Goal: Information Seeking & Learning: Learn about a topic

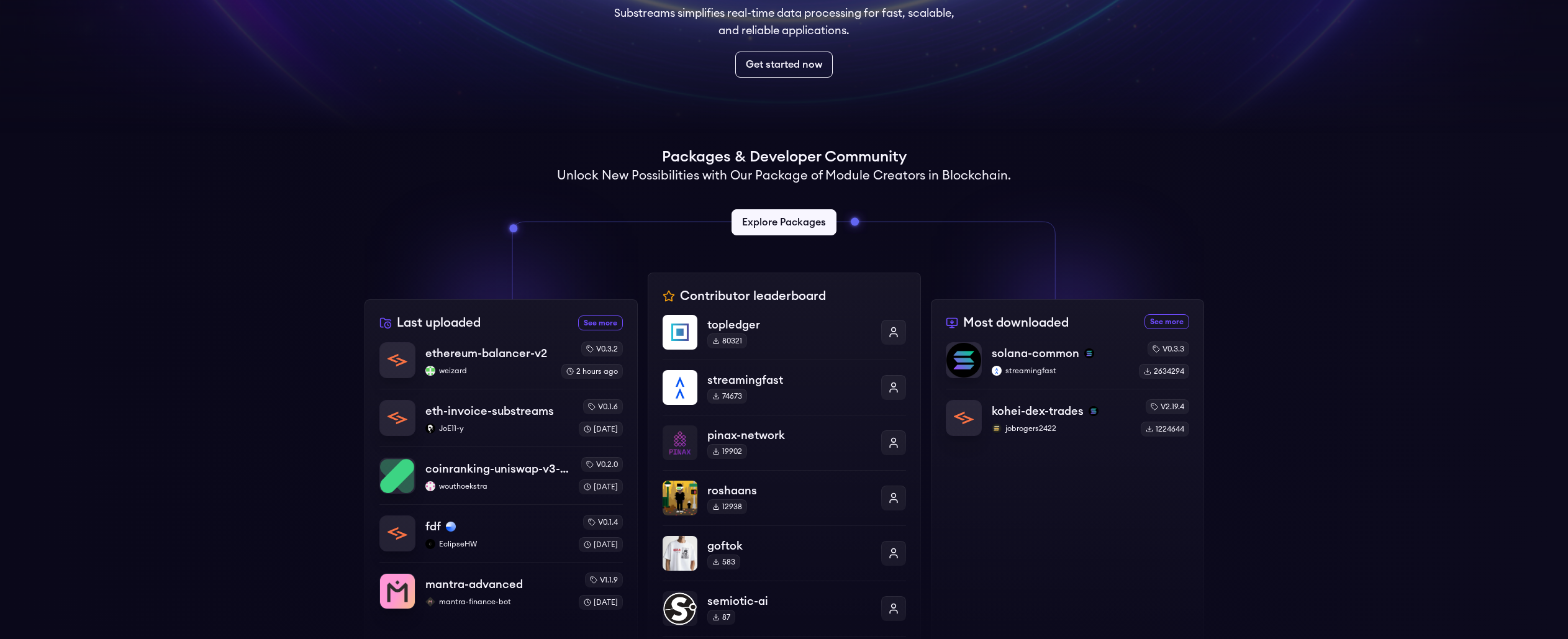
scroll to position [185, 0]
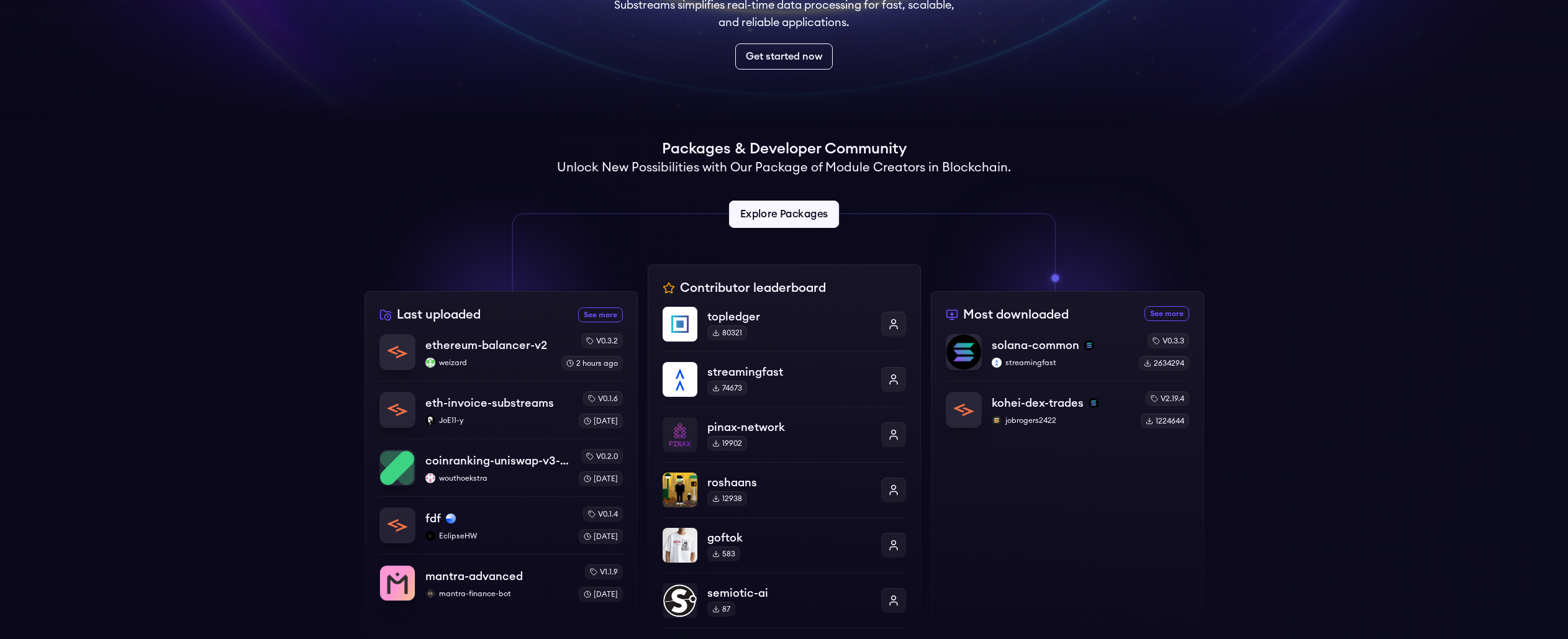
click at [807, 212] on link "Explore Packages" at bounding box center [784, 214] width 110 height 27
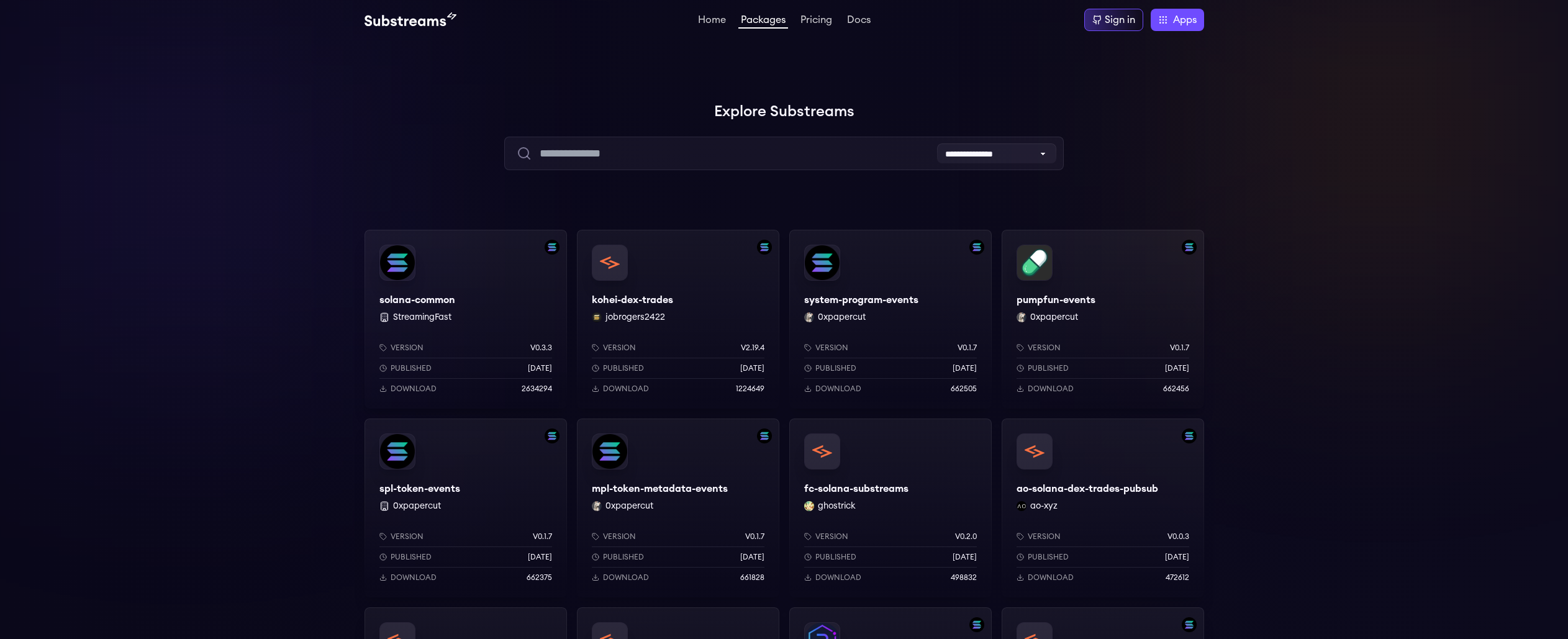
click at [706, 293] on div "kohei-dex-trades jobrogers2422 Version v2.19.4 Published 2 months ago Download …" at bounding box center [678, 319] width 203 height 179
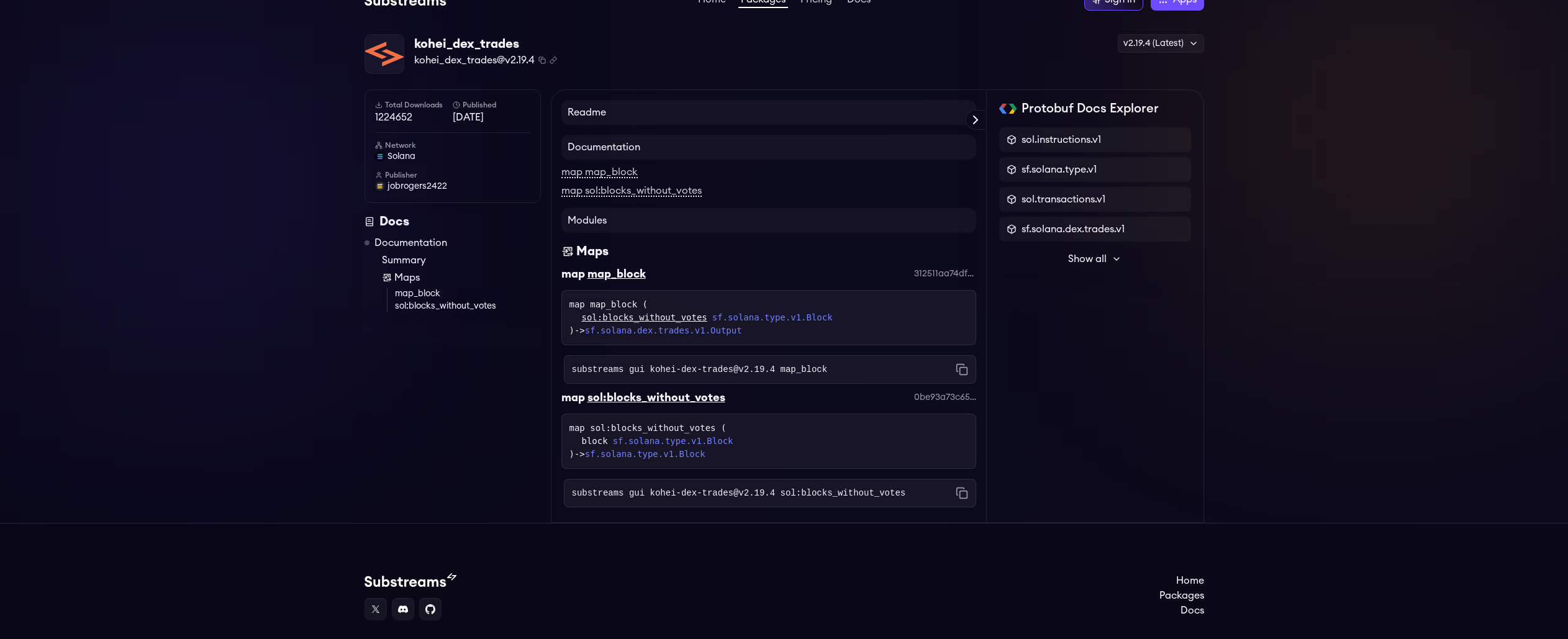
scroll to position [22, 0]
click at [409, 422] on div "Total Downloads 1224652 Published 2 months ago Network solana Publisher jobroge…" at bounding box center [457, 305] width 186 height 434
click at [234, 133] on div "kohei_dex_trades kohei_dex_trades@v2.19.4 Copied! Copied! v2.19.4 (Latest) v2.1…" at bounding box center [784, 270] width 1568 height 504
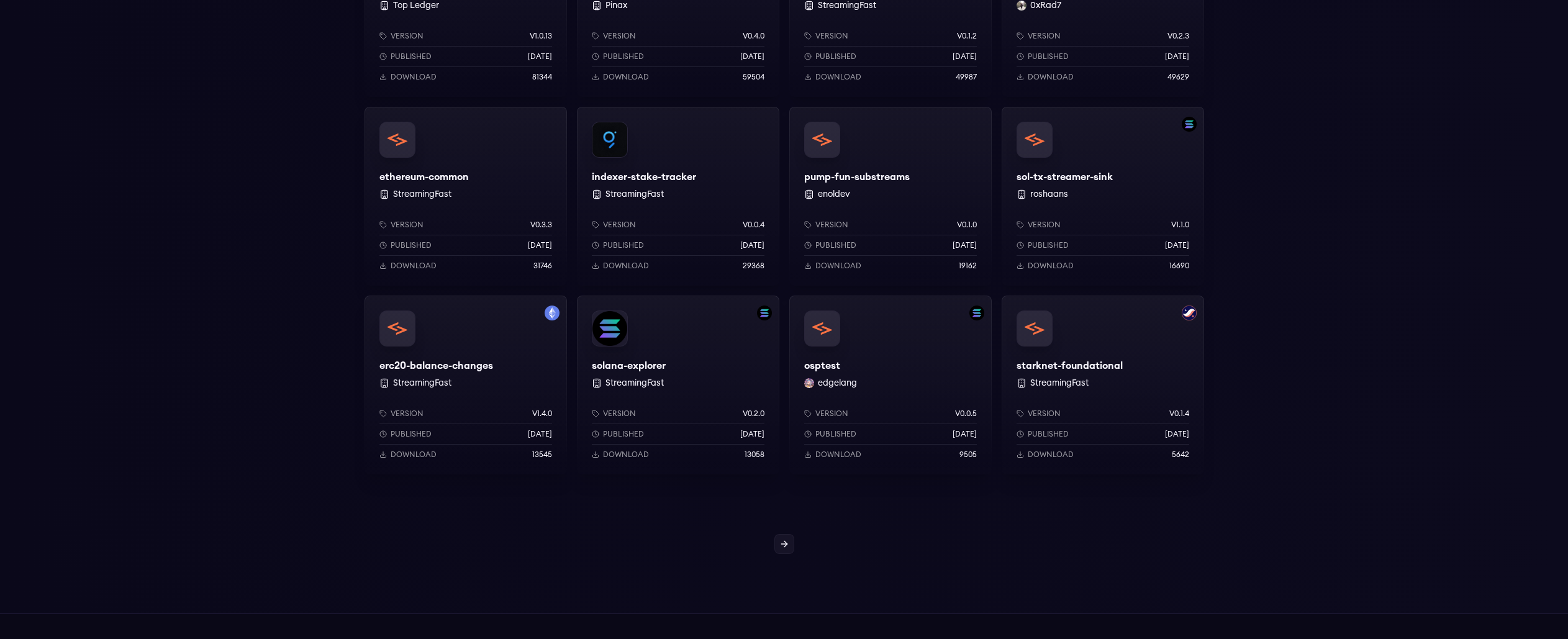
scroll to position [967, 0]
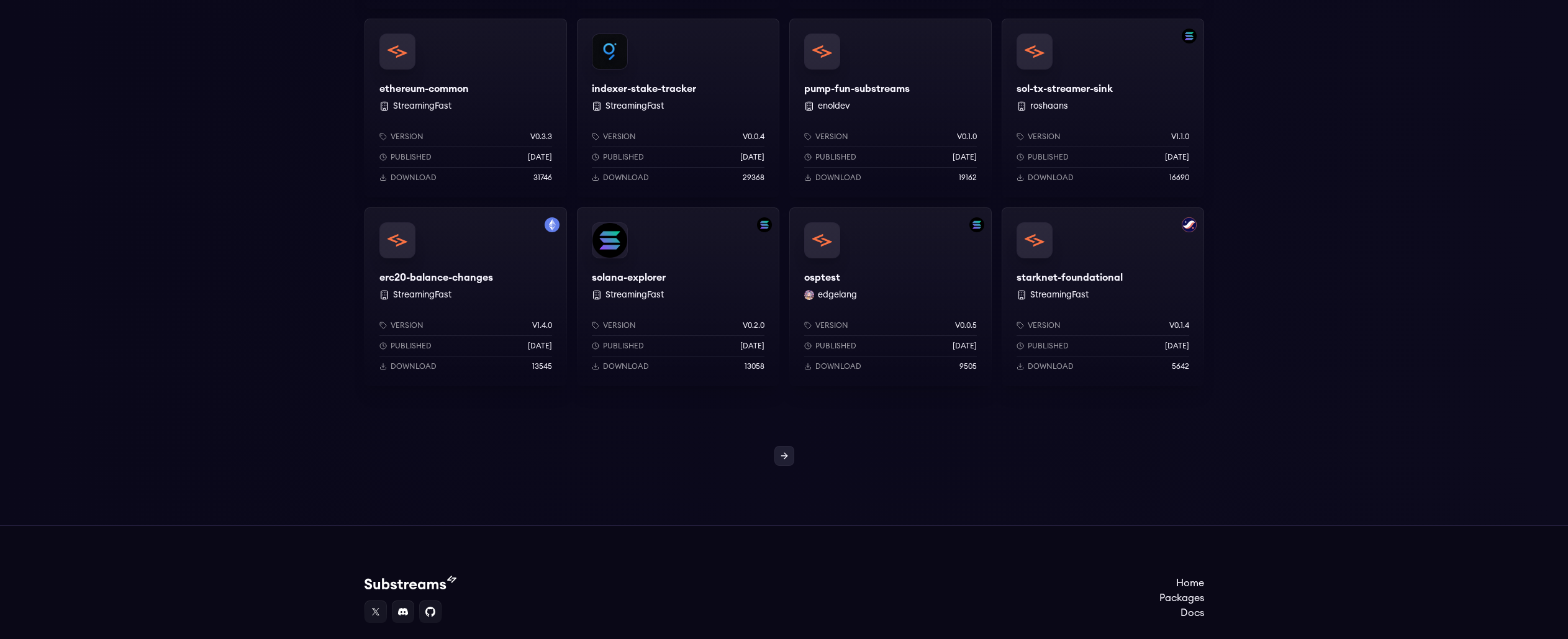
click at [793, 452] on link at bounding box center [785, 455] width 20 height 20
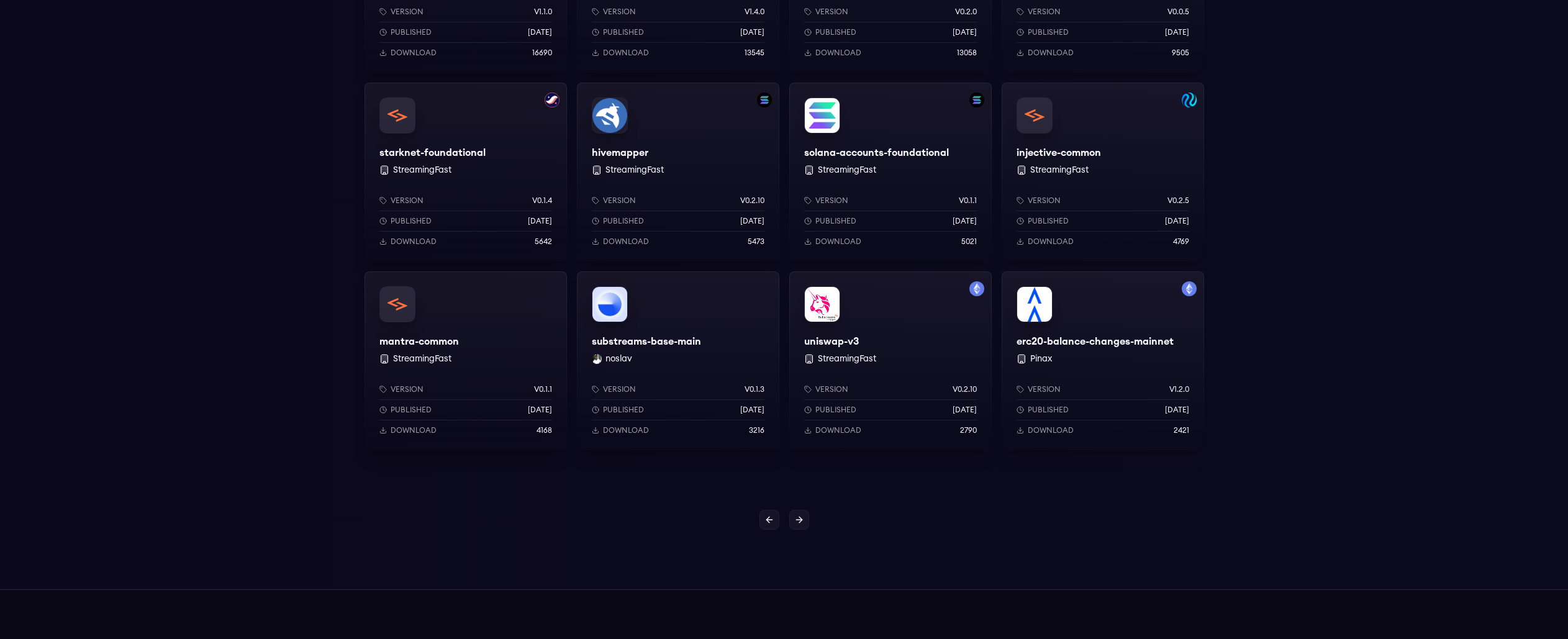
scroll to position [937, 0]
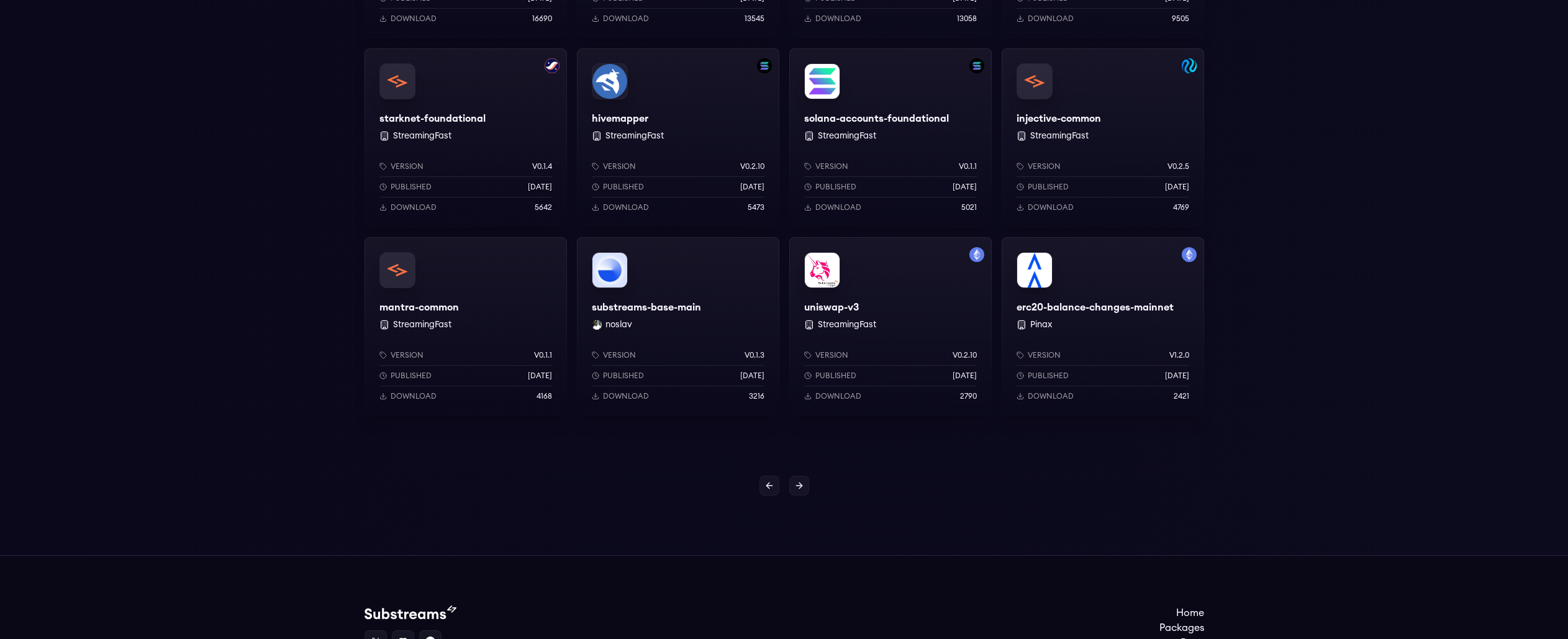
click at [887, 305] on div "uniswap-v3 StreamingFast Version v0.2.10 Published 1 years ago Download 2790" at bounding box center [890, 327] width 203 height 179
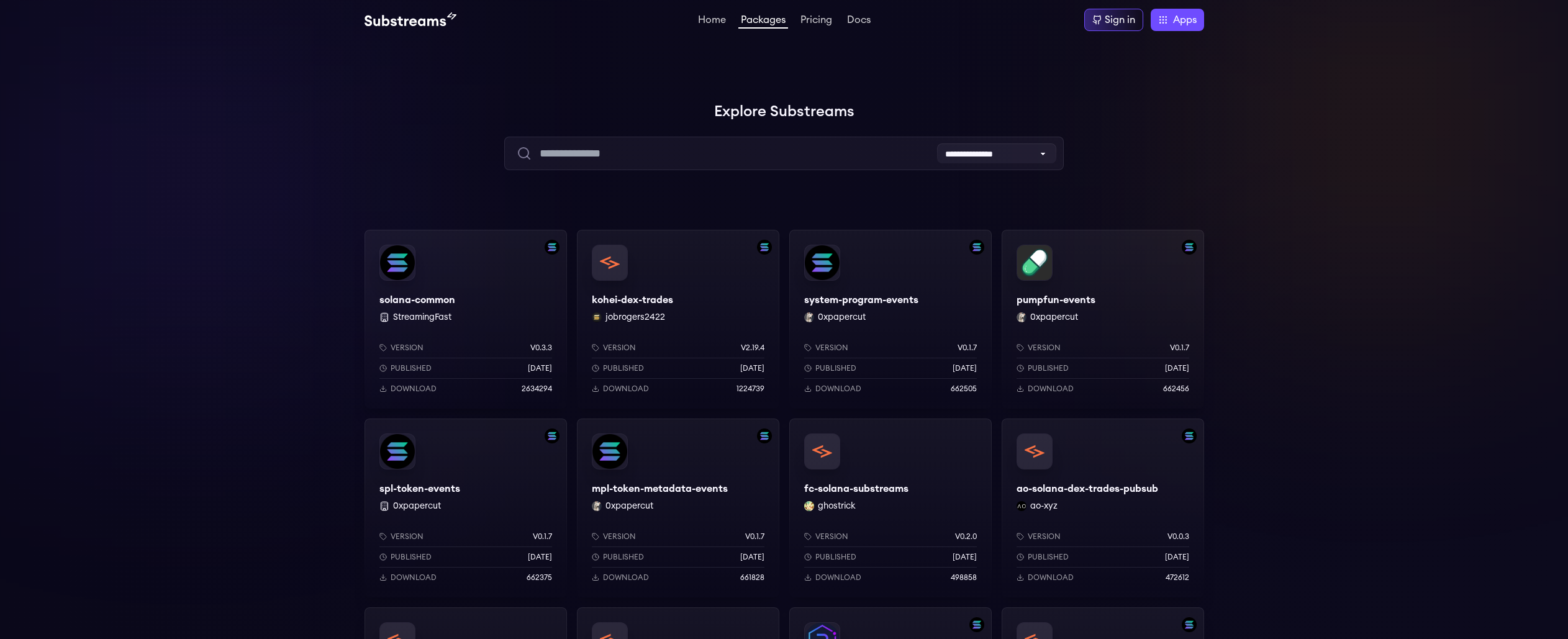
click at [661, 271] on div "kohei-dex-trades jobrogers2422 Version v2.19.4 Published 2 months ago Download …" at bounding box center [678, 319] width 203 height 179
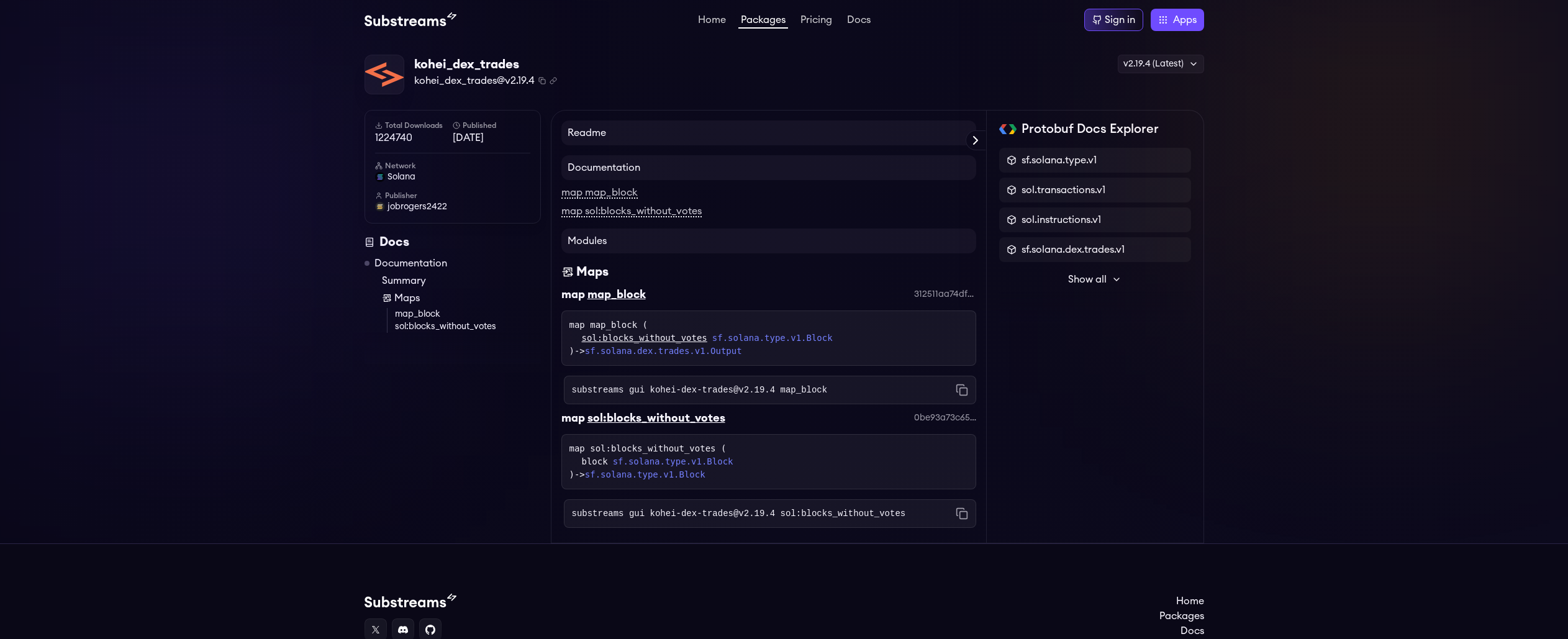
click at [646, 125] on h4 "Readme" at bounding box center [769, 133] width 415 height 25
click at [578, 125] on h4 "Readme" at bounding box center [769, 133] width 415 height 25
click at [971, 139] on icon at bounding box center [976, 140] width 15 height 15
click at [0, 0] on div "Protobuf Docs Explorer" at bounding box center [0, 0] width 0 height 0
click at [1104, 158] on div "sf.solana.type.v1" at bounding box center [1095, 160] width 177 height 15
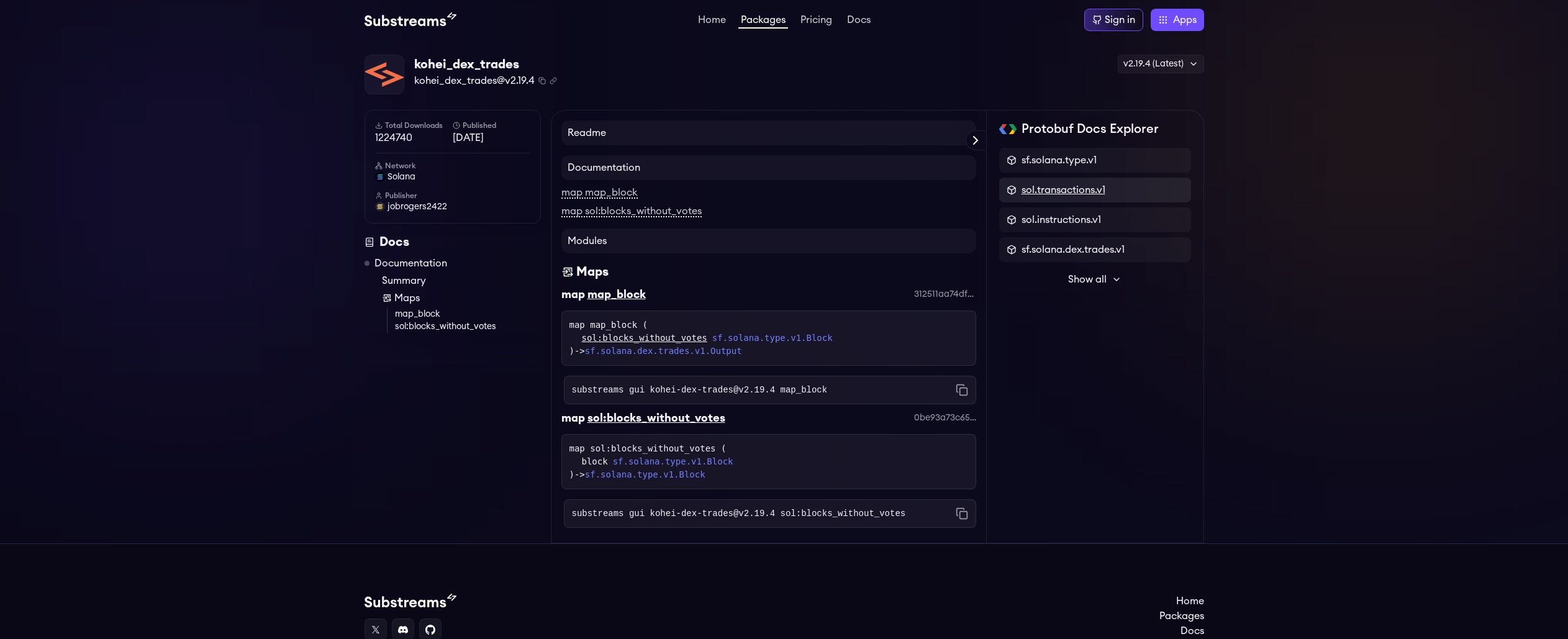
click at [1094, 194] on span "sol.transactions.v1" at bounding box center [1063, 190] width 84 height 15
click at [1089, 192] on p "Transactions" at bounding box center [1077, 196] width 63 height 13
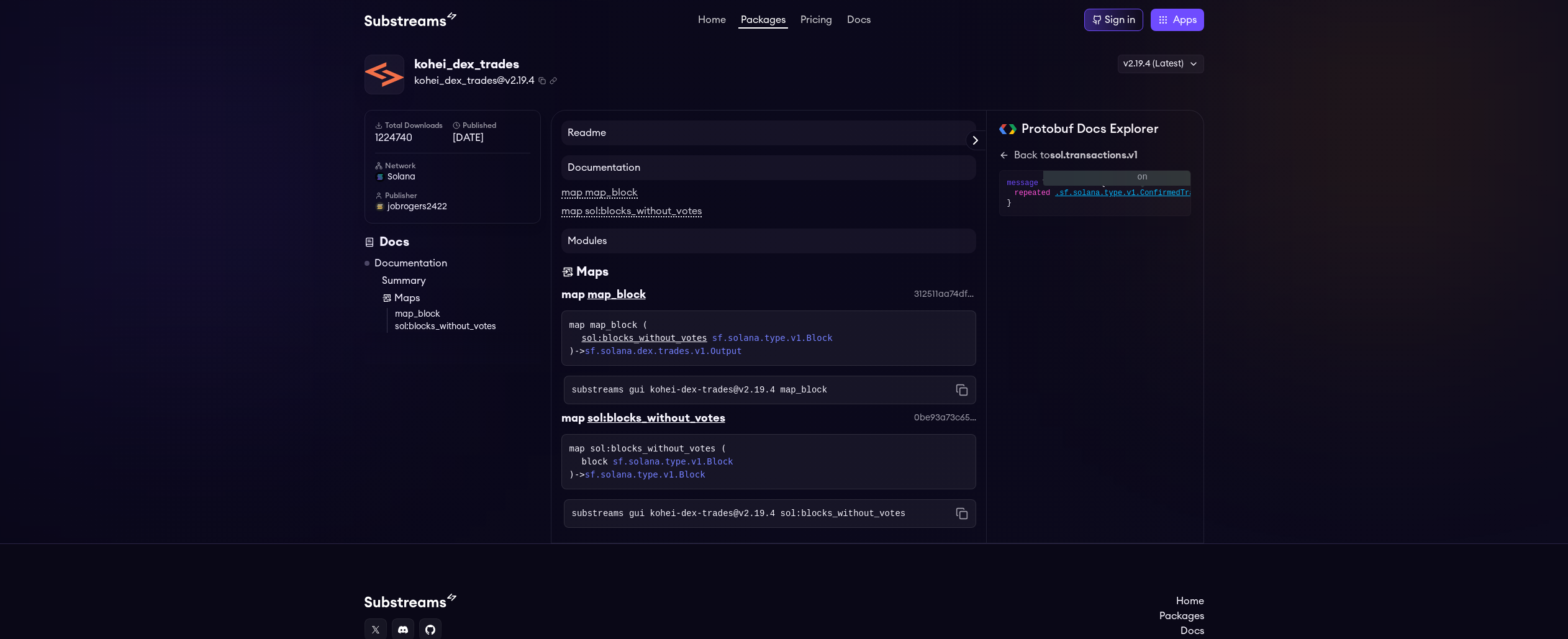
click at [1112, 191] on span ".sf.solana.type.v1.ConfirmedTransaction" at bounding box center [1142, 193] width 175 height 10
click at [419, 210] on span "jobrogers2422" at bounding box center [418, 207] width 59 height 13
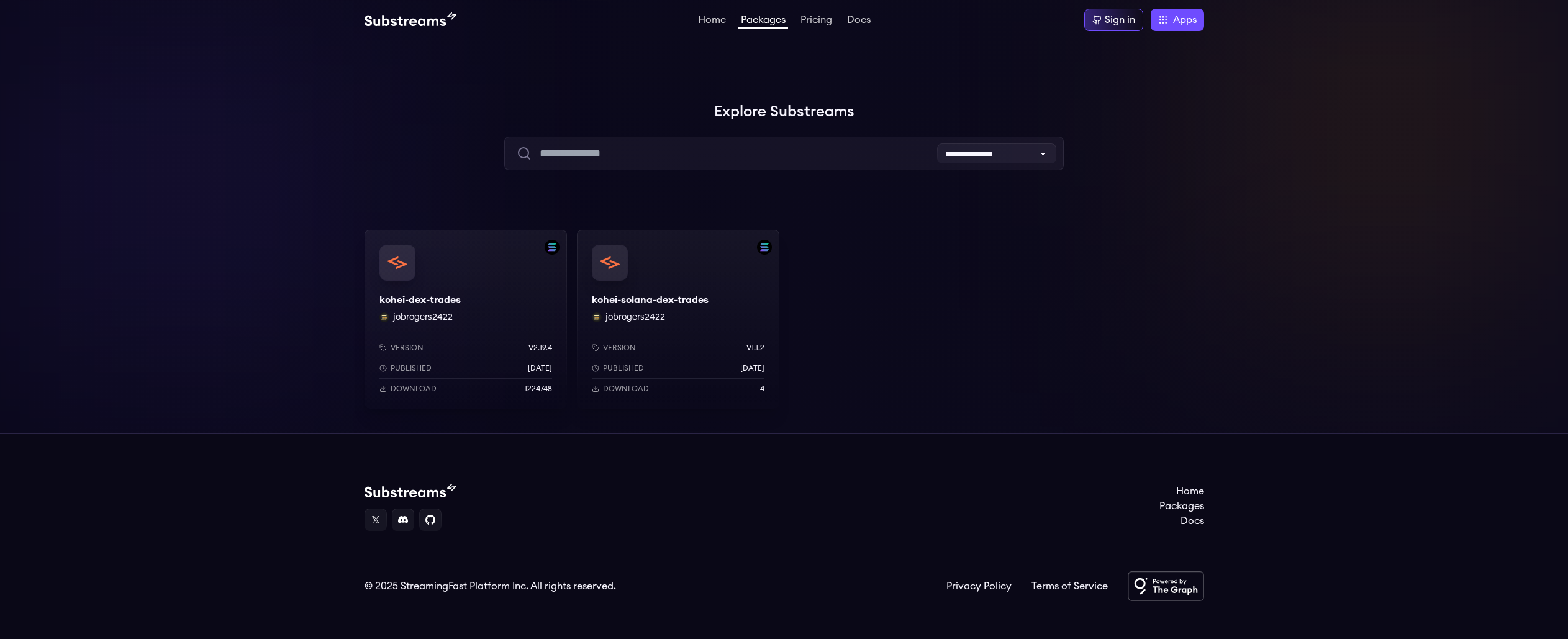
click at [763, 19] on link "Packages" at bounding box center [763, 22] width 50 height 14
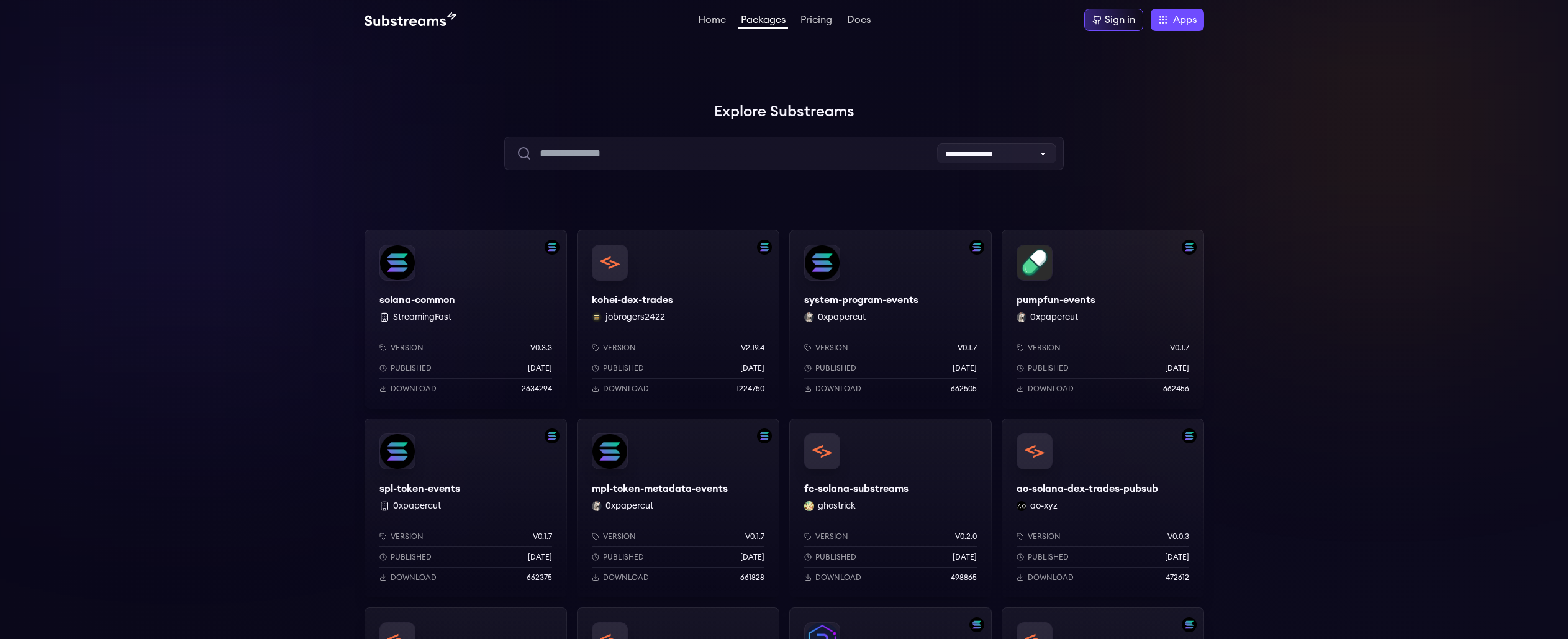
click at [865, 285] on div "system-program-events 0xpapercut Version v0.1.7 Published 8 months ago Download…" at bounding box center [890, 319] width 203 height 179
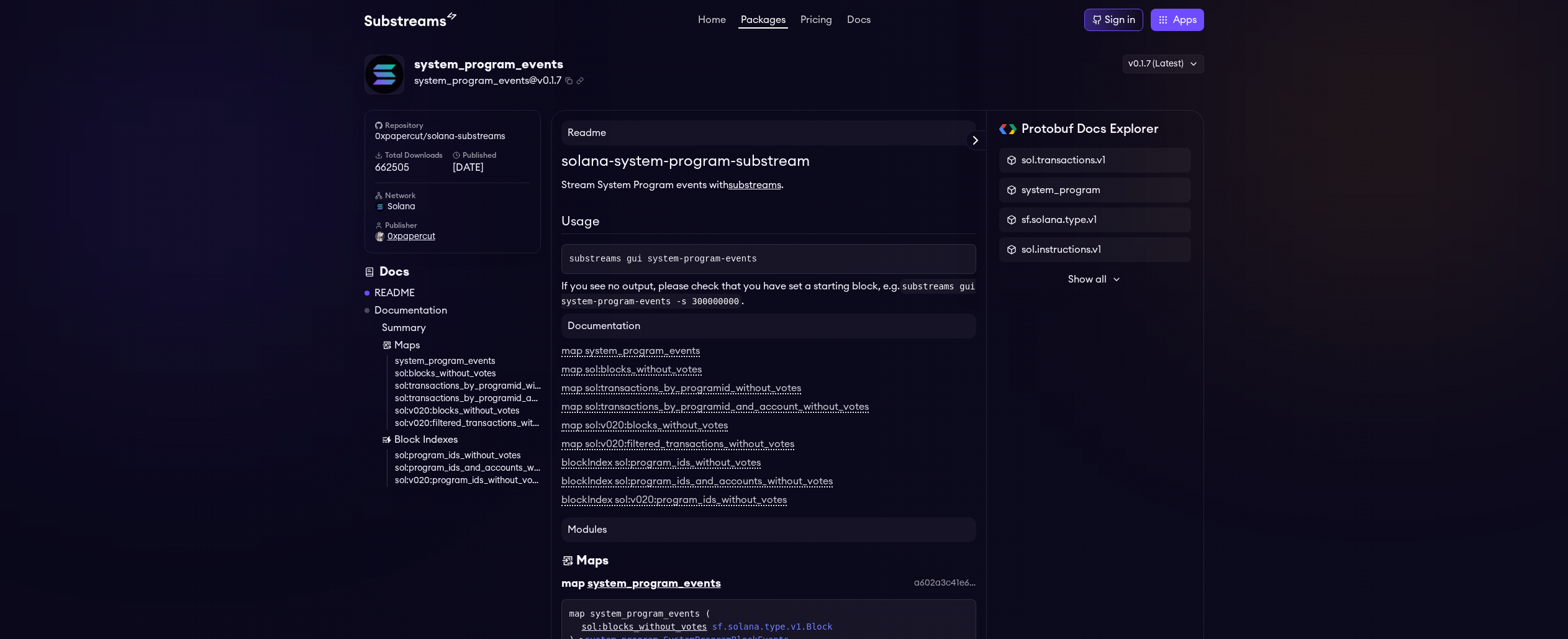
click at [416, 239] on span "0xpapercut" at bounding box center [411, 237] width 48 height 13
